Goal: Transaction & Acquisition: Purchase product/service

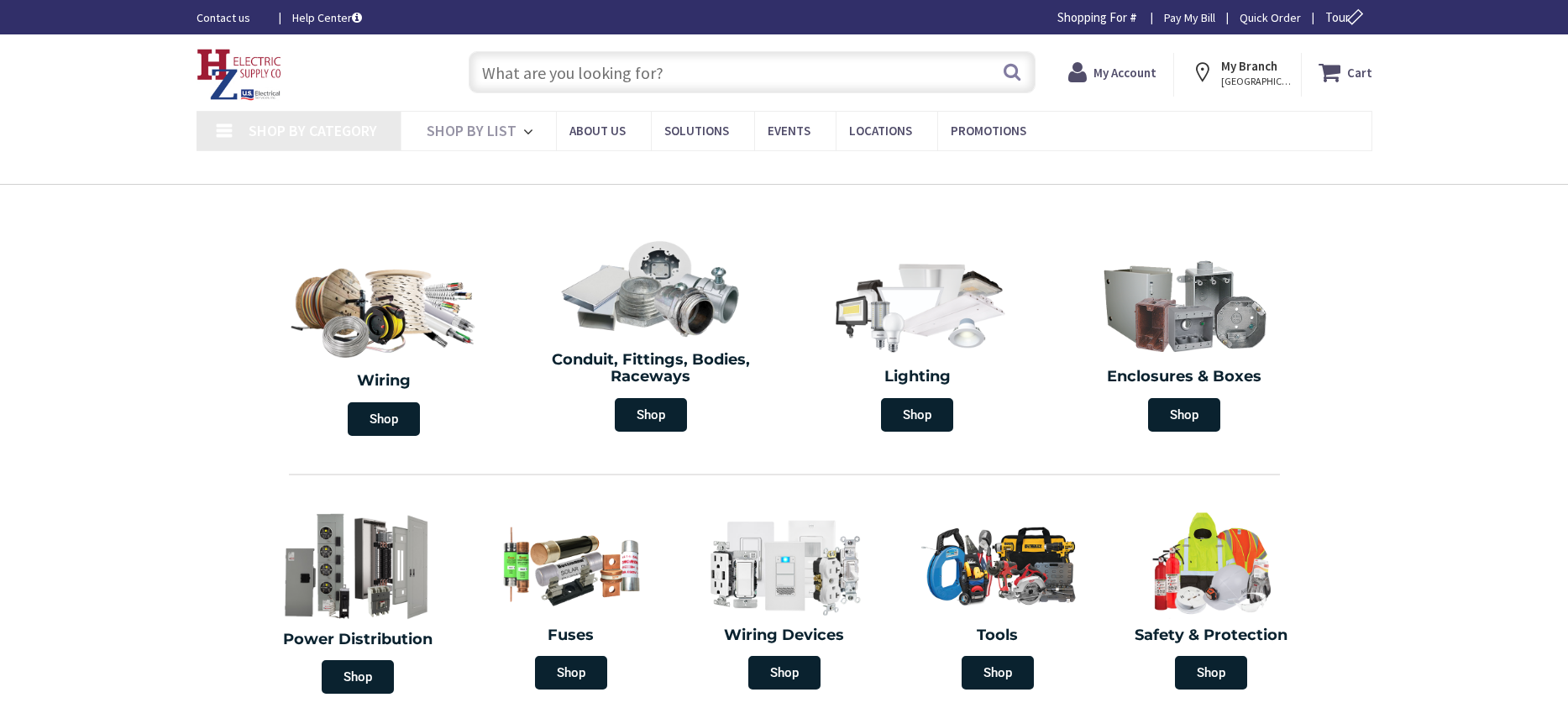
type input "[STREET_ADDRESS][DEMOGRAPHIC_DATA]"
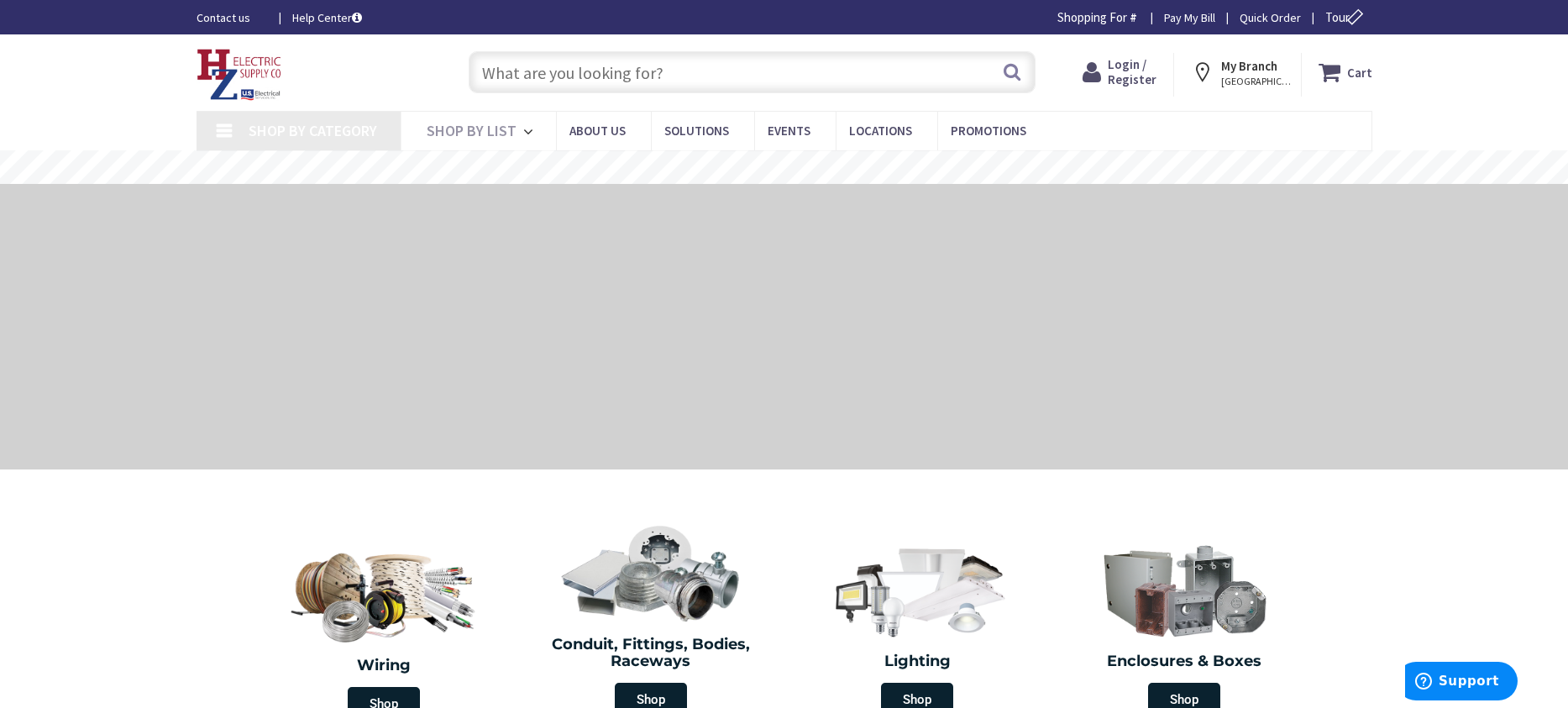
click at [1136, 64] on span "Login / Register" at bounding box center [1132, 72] width 49 height 32
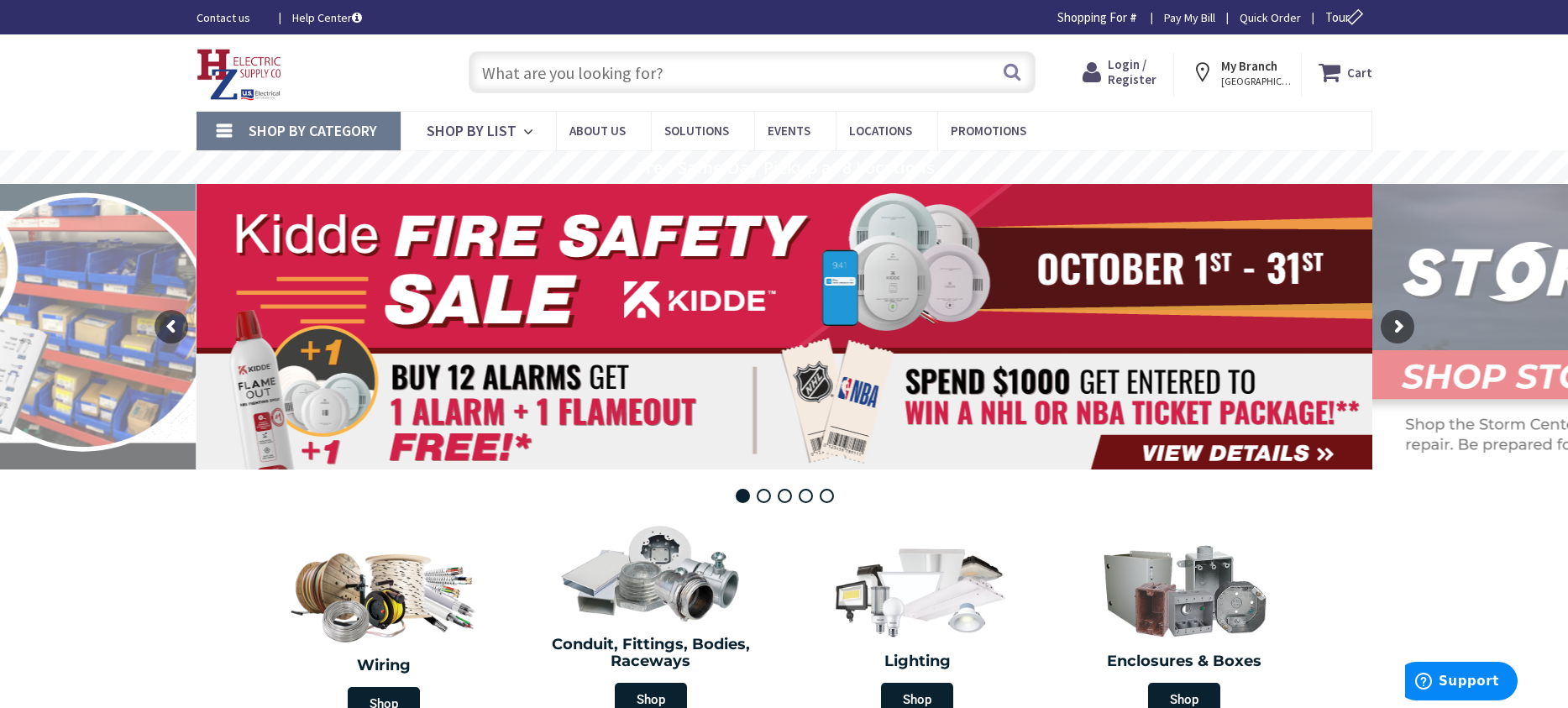
click at [1124, 70] on span "Login / Register" at bounding box center [1132, 72] width 49 height 32
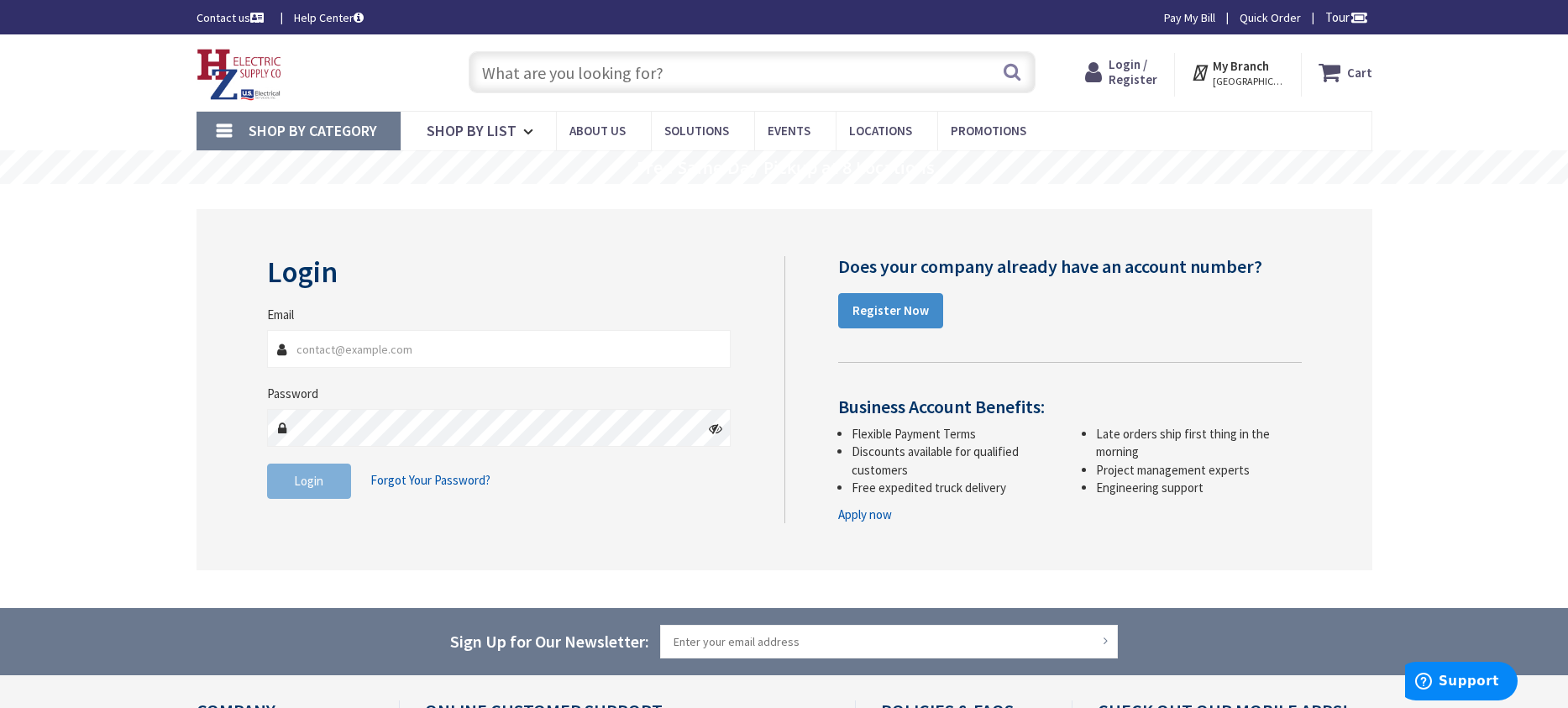
type input "jml171@live.com"
click at [319, 482] on span "Login" at bounding box center [309, 480] width 30 height 16
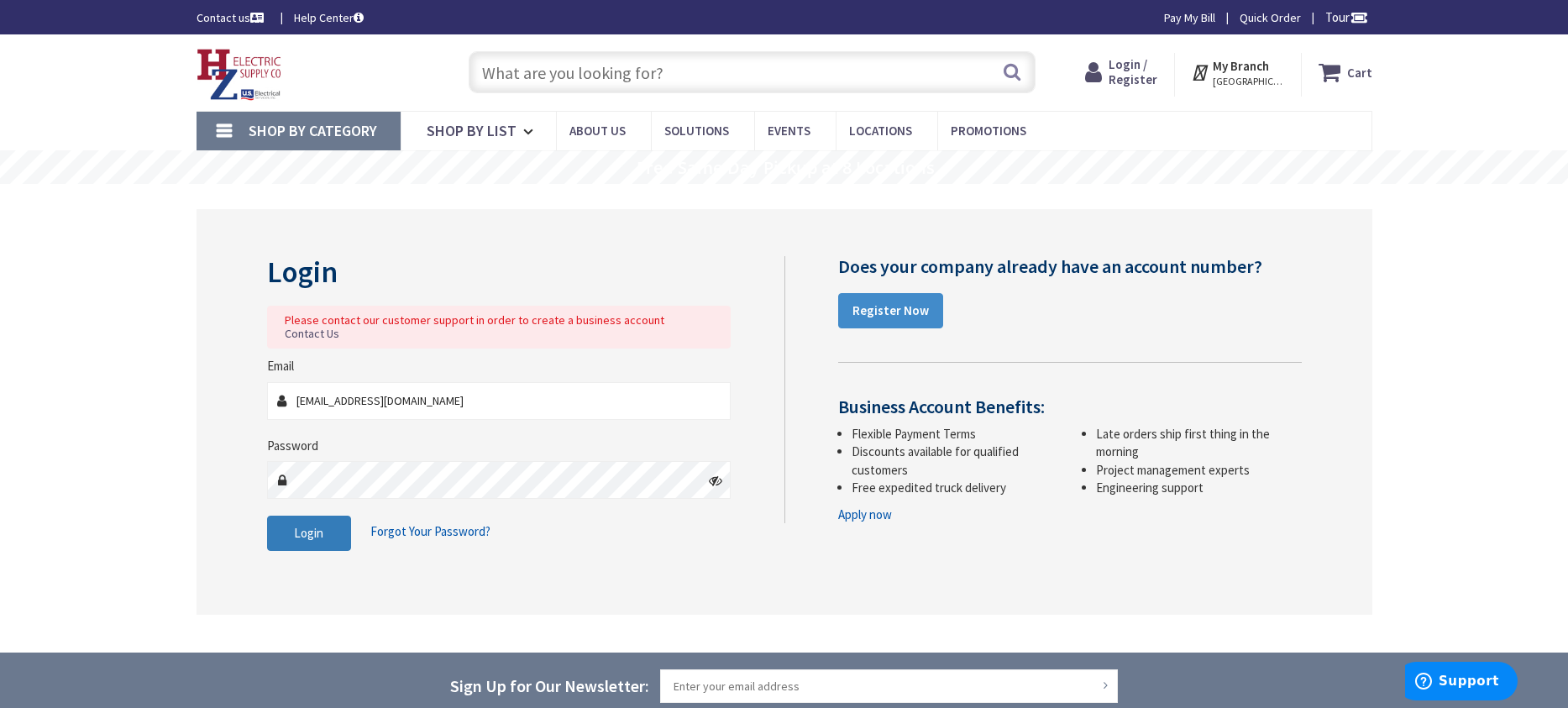
click at [325, 515] on button "Login" at bounding box center [309, 533] width 84 height 35
click at [713, 473] on icon at bounding box center [715, 480] width 13 height 13
click at [300, 535] on button "Login" at bounding box center [309, 533] width 84 height 35
click at [442, 523] on span "Forgot Your Password?" at bounding box center [430, 531] width 120 height 16
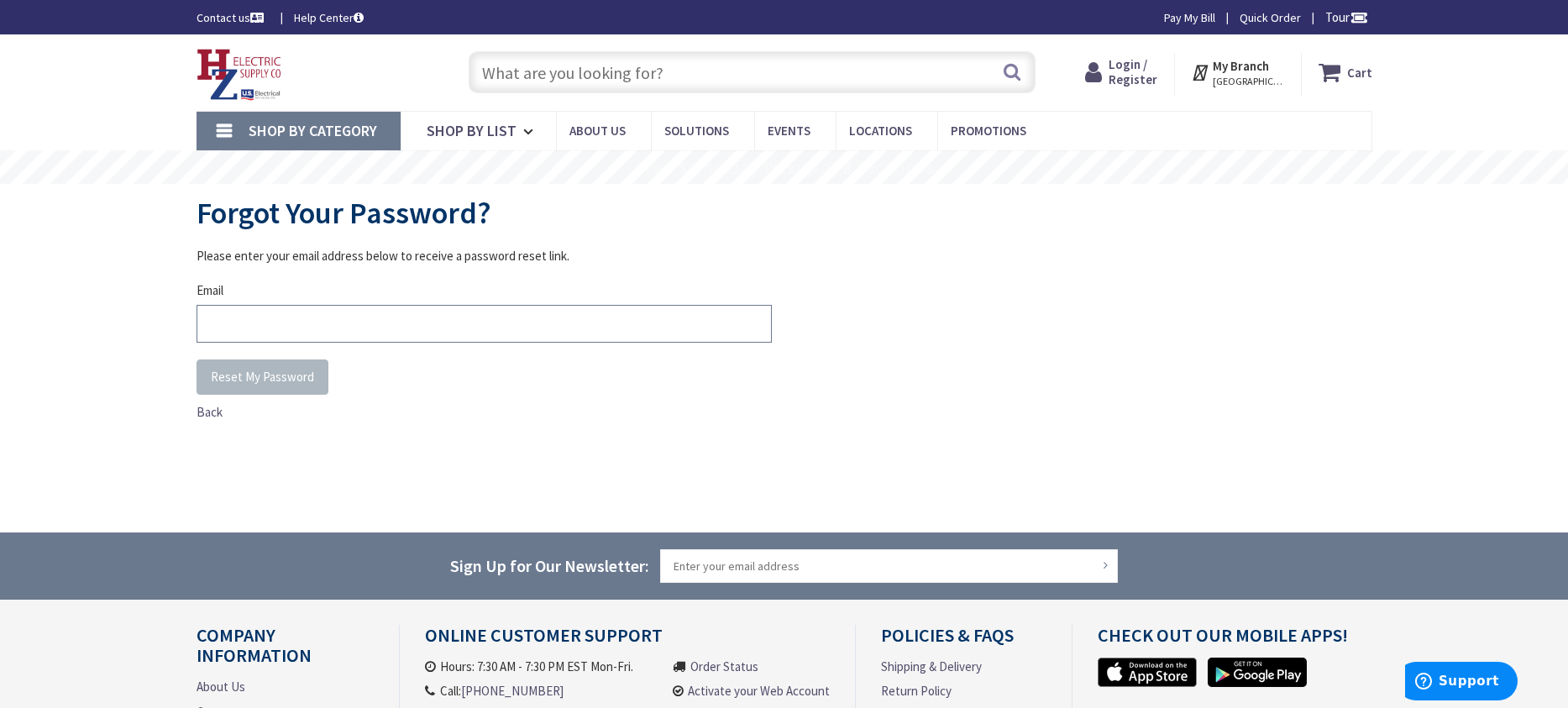
click at [314, 325] on input "Email" at bounding box center [485, 323] width 576 height 38
type input "[EMAIL_ADDRESS][DOMAIN_NAME]"
click at [241, 378] on span "Reset My Password" at bounding box center [262, 376] width 103 height 16
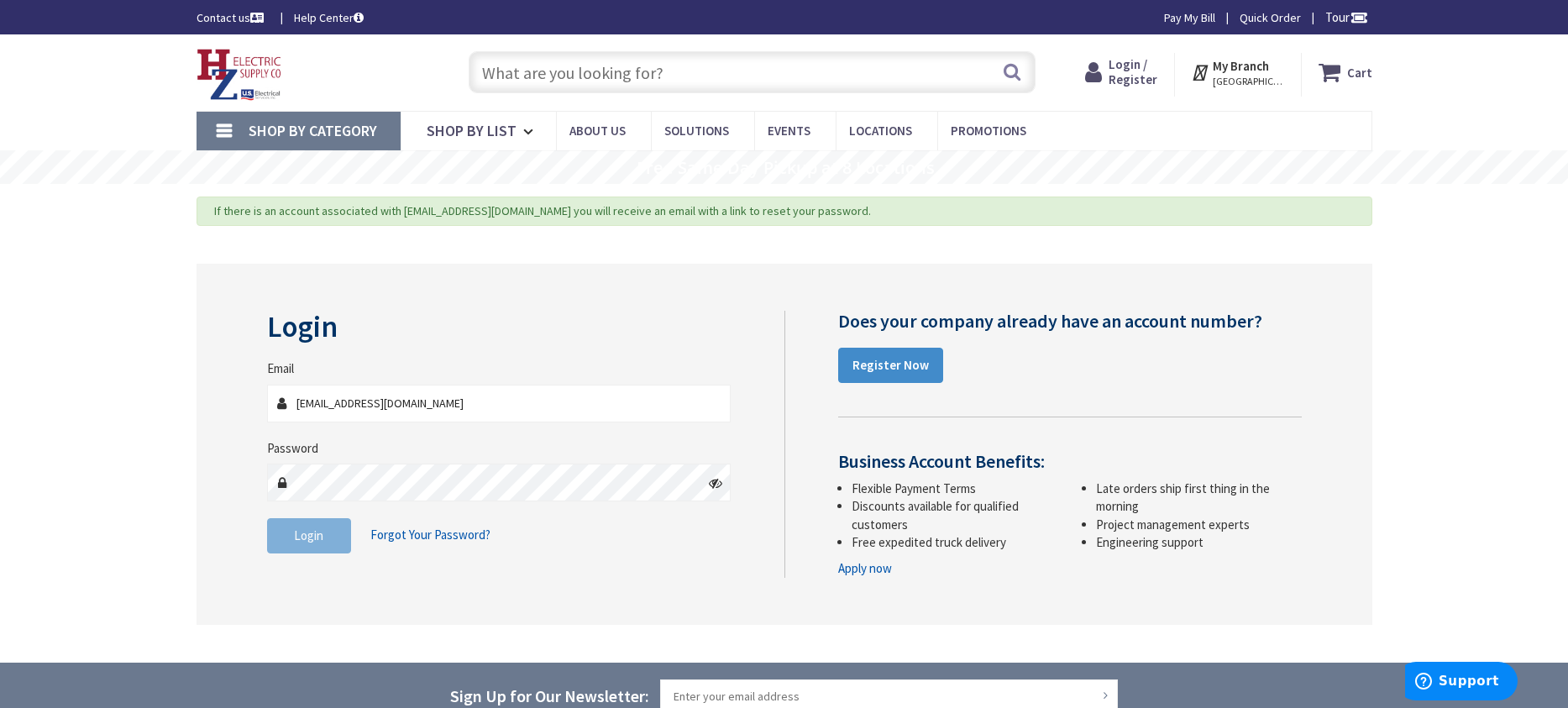
click at [453, 405] on input "jml171@live.com" at bounding box center [499, 403] width 465 height 38
click at [454, 404] on input "jml171@live.com" at bounding box center [499, 403] width 465 height 38
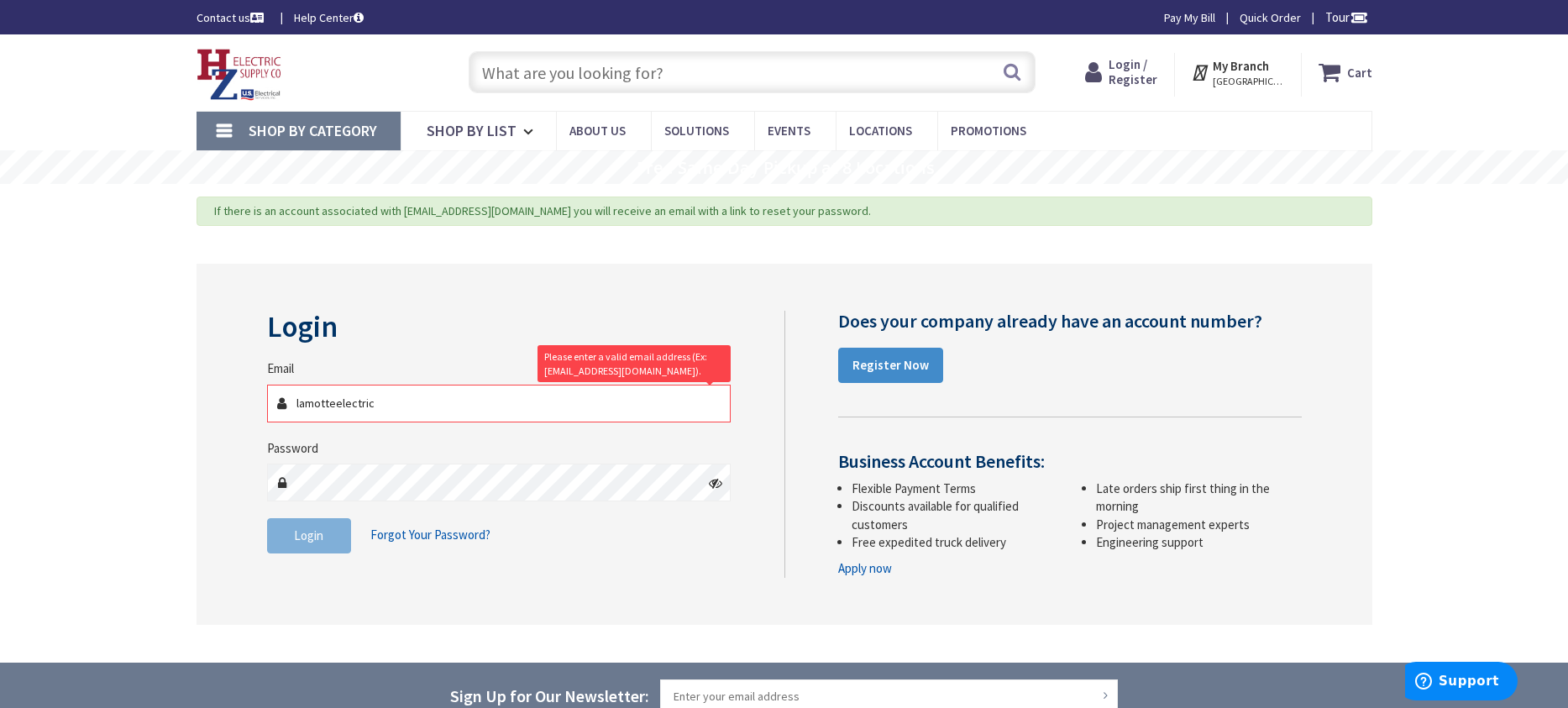
type input "[EMAIL_ADDRESS][DOMAIN_NAME]"
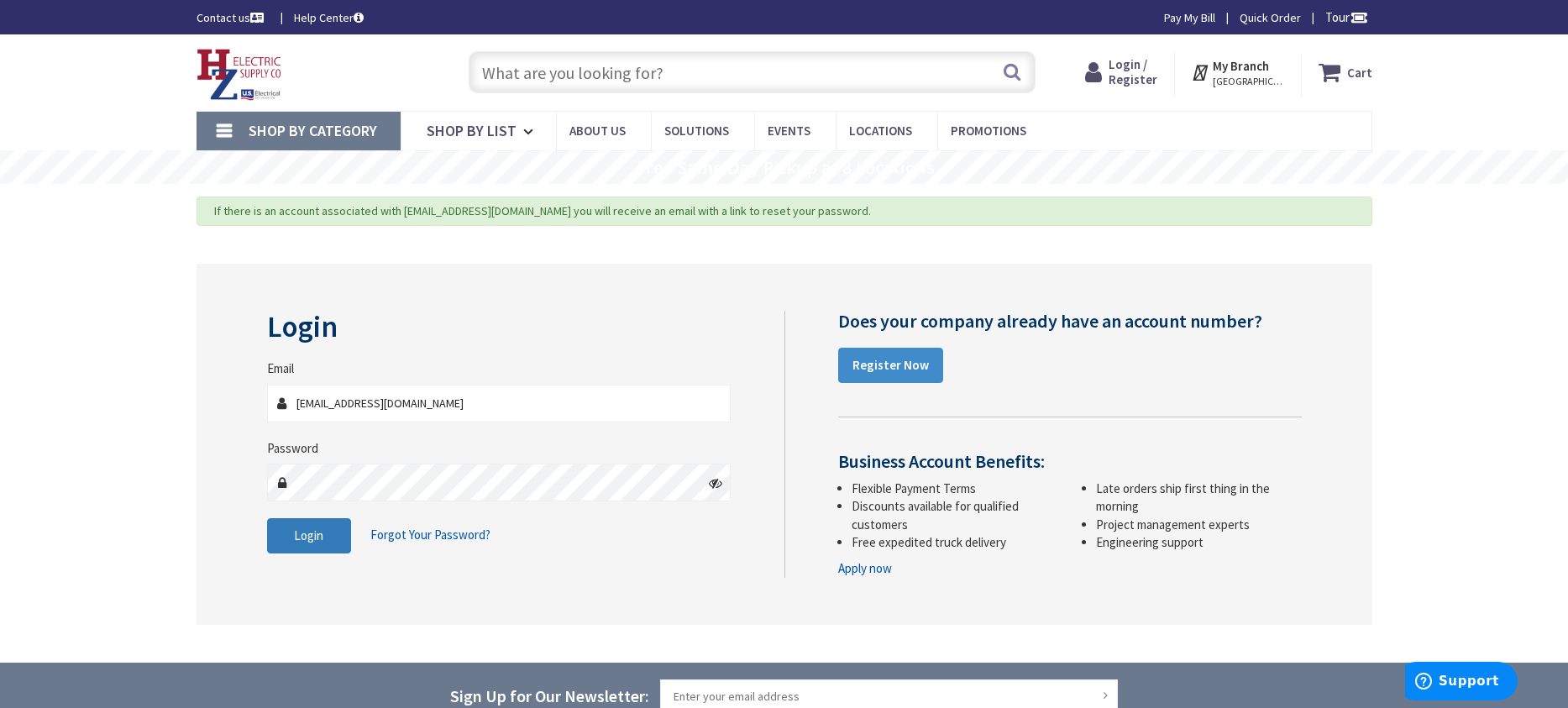
click at [304, 536] on span "Login" at bounding box center [309, 536] width 30 height 16
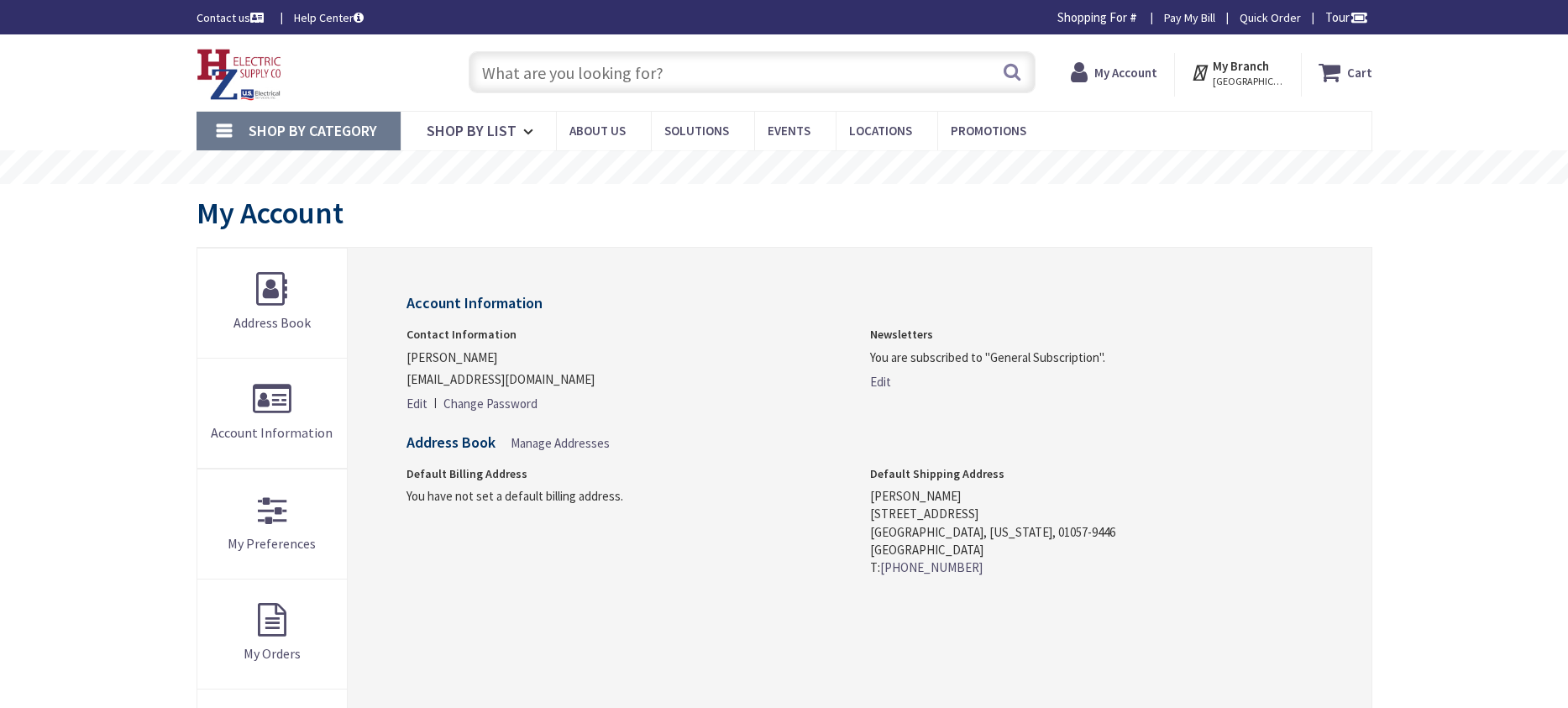
click at [677, 60] on input "text" at bounding box center [752, 73] width 567 height 42
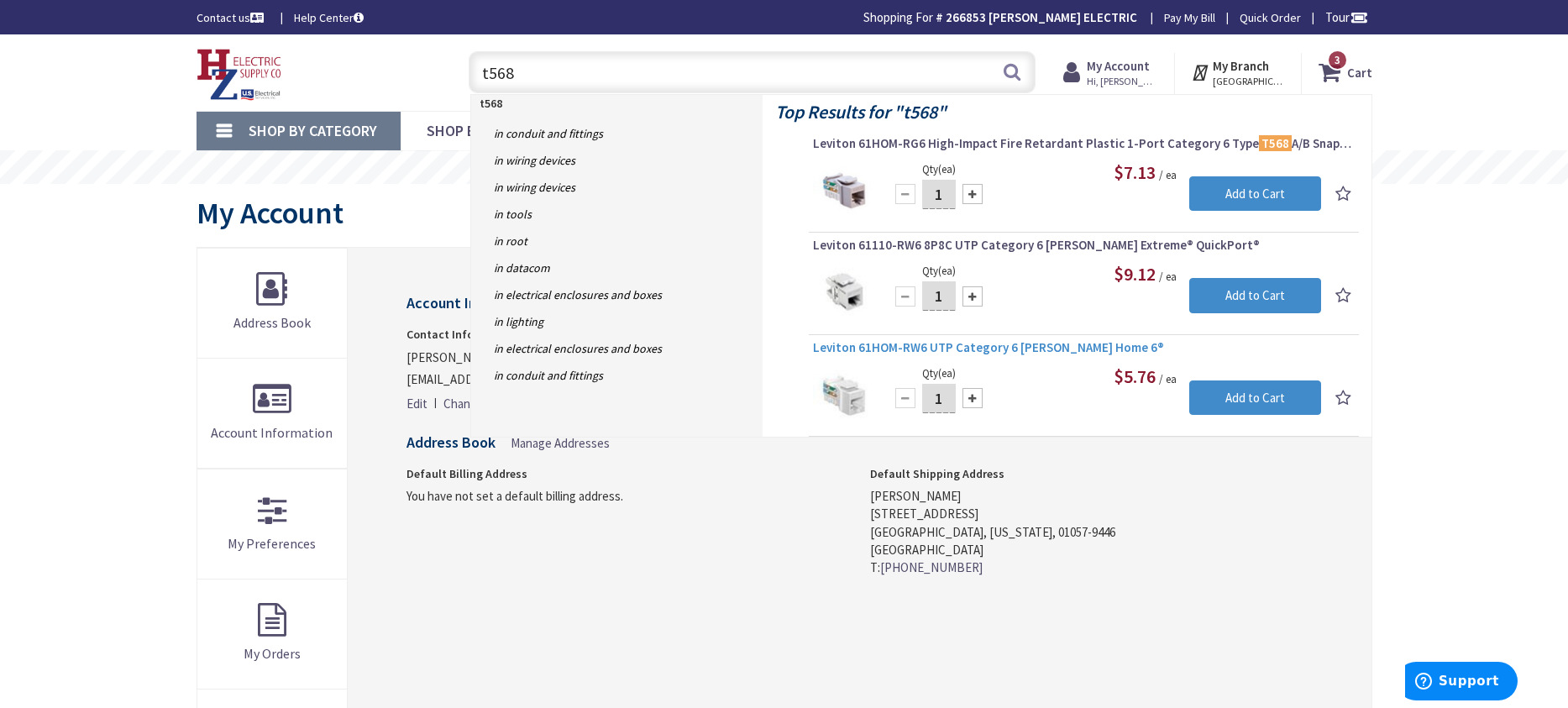
type input "t568"
click at [946, 343] on span "Leviton 61HOM-RW6 UTP Category 6 [PERSON_NAME] Home 6®" at bounding box center [1083, 347] width 542 height 17
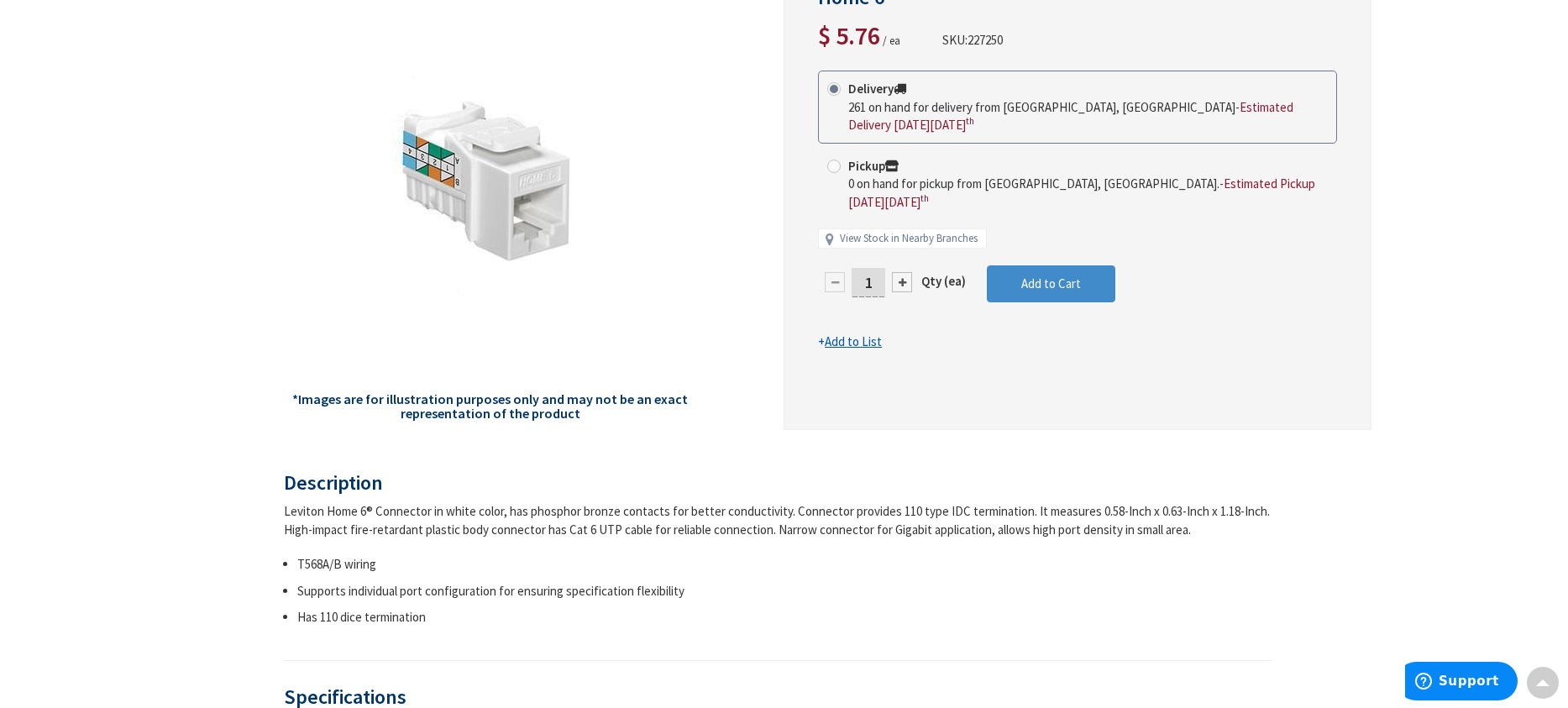
scroll to position [168, 0]
